Goal: Navigation & Orientation: Find specific page/section

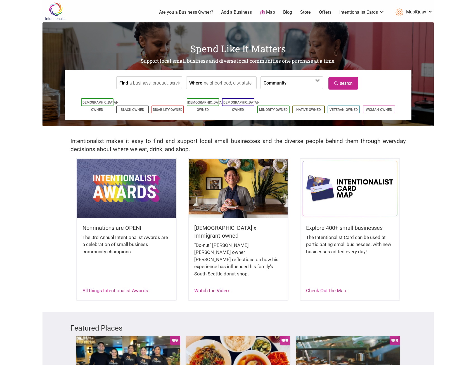
click at [131, 186] on img at bounding box center [126, 188] width 99 height 59
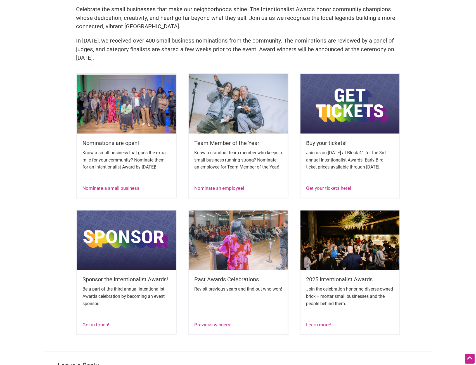
scroll to position [196, 0]
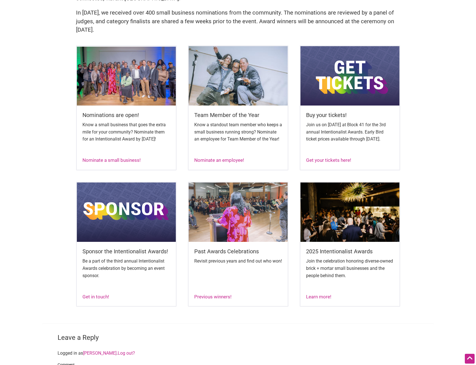
click at [236, 215] on img at bounding box center [238, 211] width 99 height 59
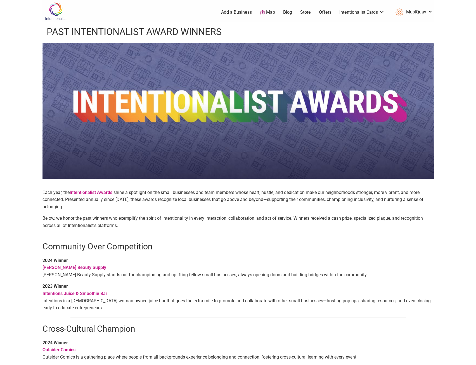
click at [272, 14] on link "Map" at bounding box center [267, 12] width 15 height 6
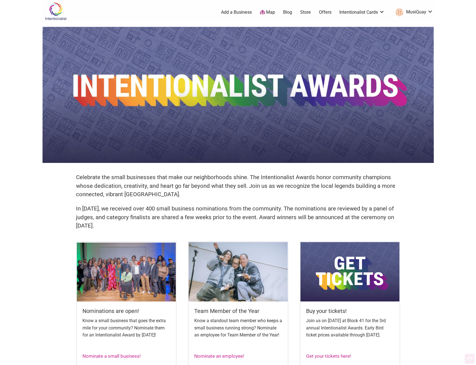
scroll to position [195, 0]
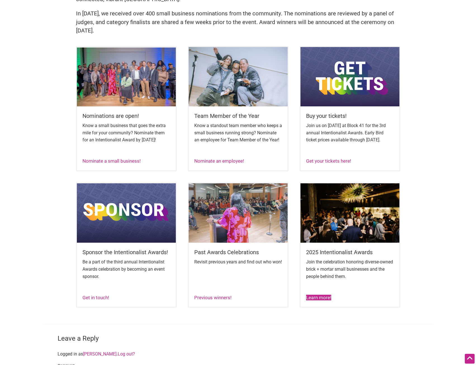
click at [317, 300] on link "Learn more!" at bounding box center [318, 298] width 25 height 6
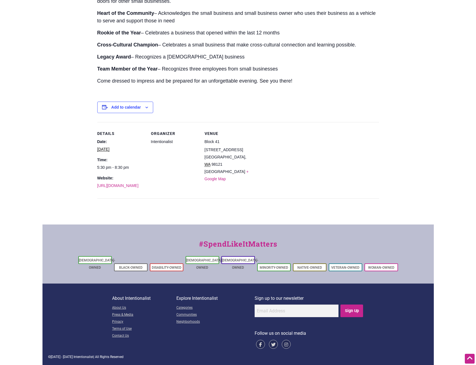
scroll to position [163, 0]
